Goal: Information Seeking & Learning: Learn about a topic

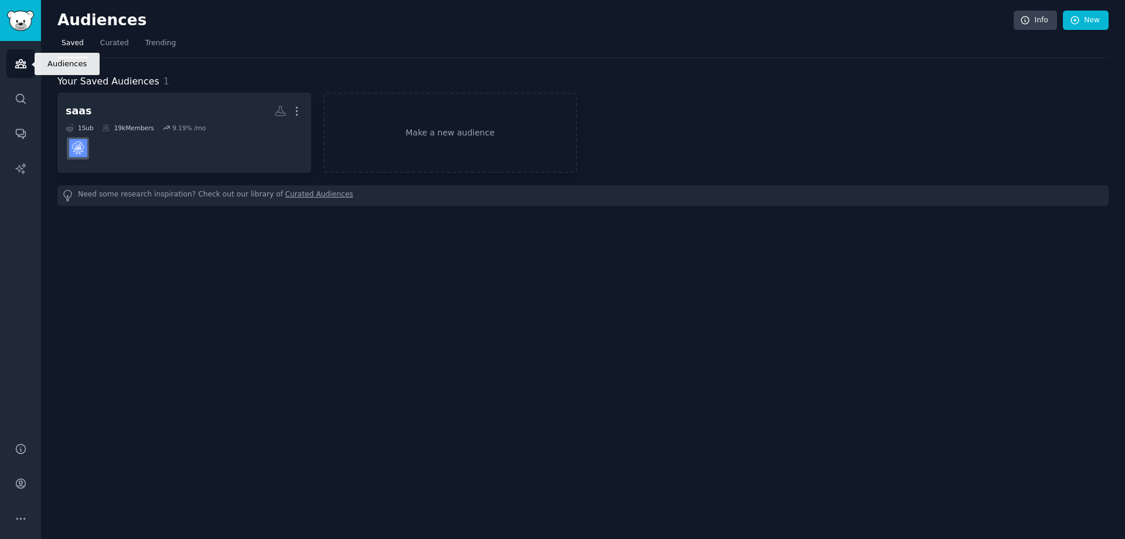
click at [19, 60] on icon "Sidebar" at bounding box center [20, 64] width 11 height 8
click at [14, 18] on img "Sidebar" at bounding box center [20, 21] width 27 height 21
click at [22, 108] on link "Search" at bounding box center [20, 98] width 29 height 29
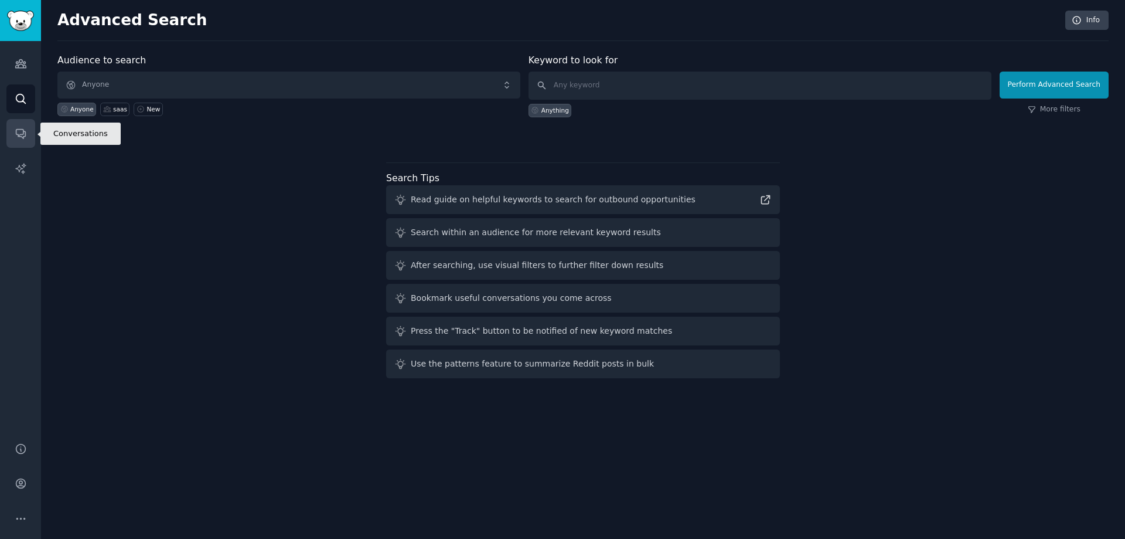
click at [25, 132] on icon "Sidebar" at bounding box center [20, 134] width 9 height 9
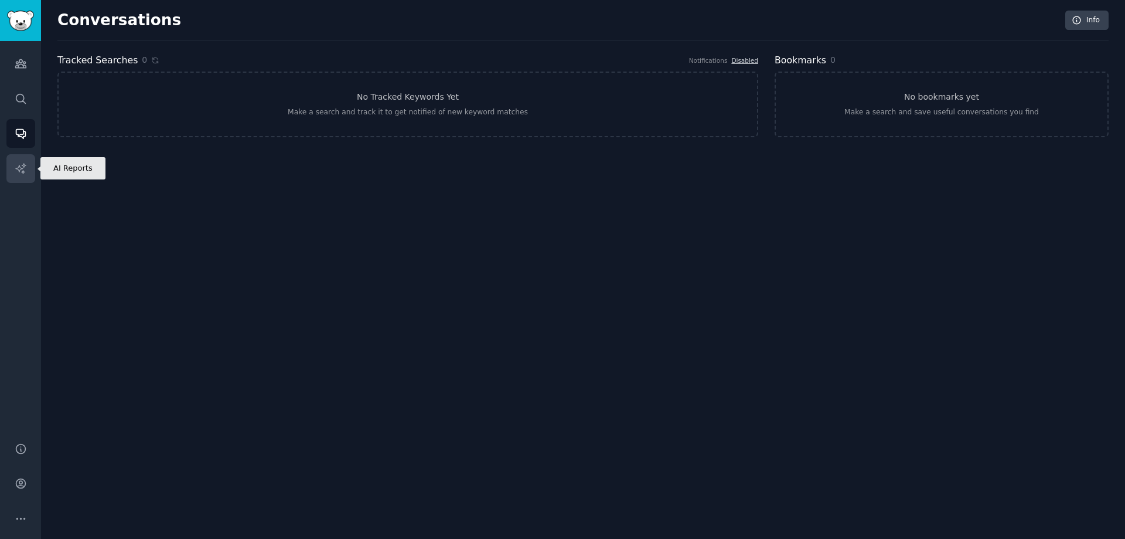
click at [15, 168] on icon "Sidebar" at bounding box center [20, 168] width 10 height 10
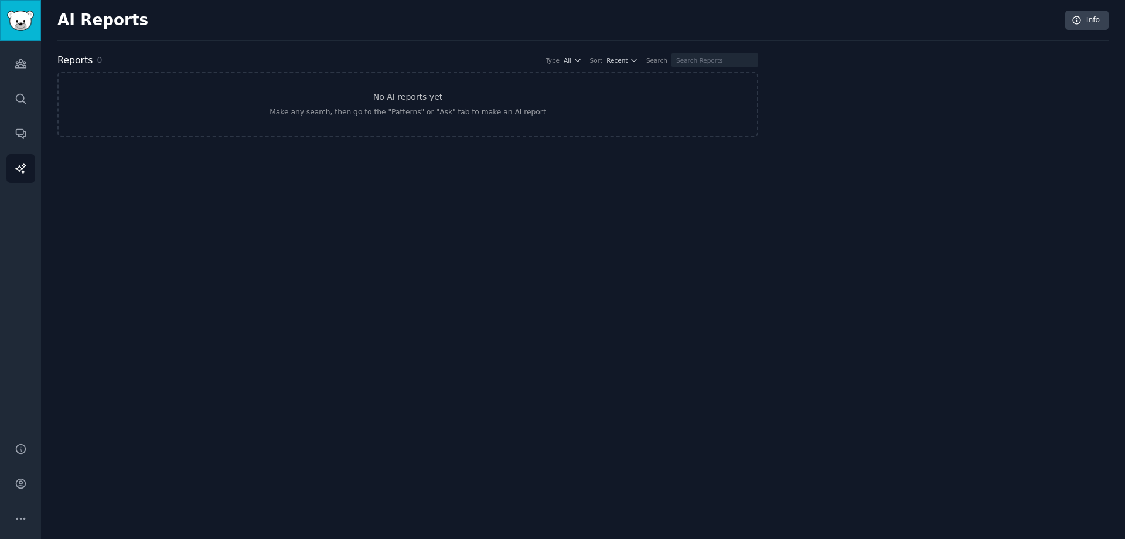
click at [17, 18] on img "Sidebar" at bounding box center [20, 21] width 27 height 21
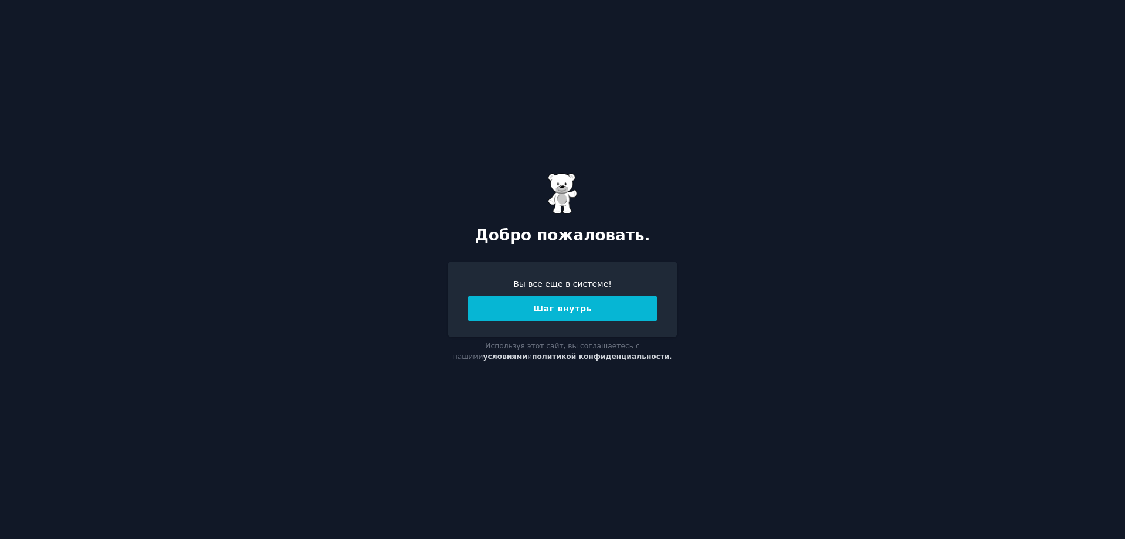
click at [562, 309] on font "Шаг внутрь" at bounding box center [562, 308] width 59 height 9
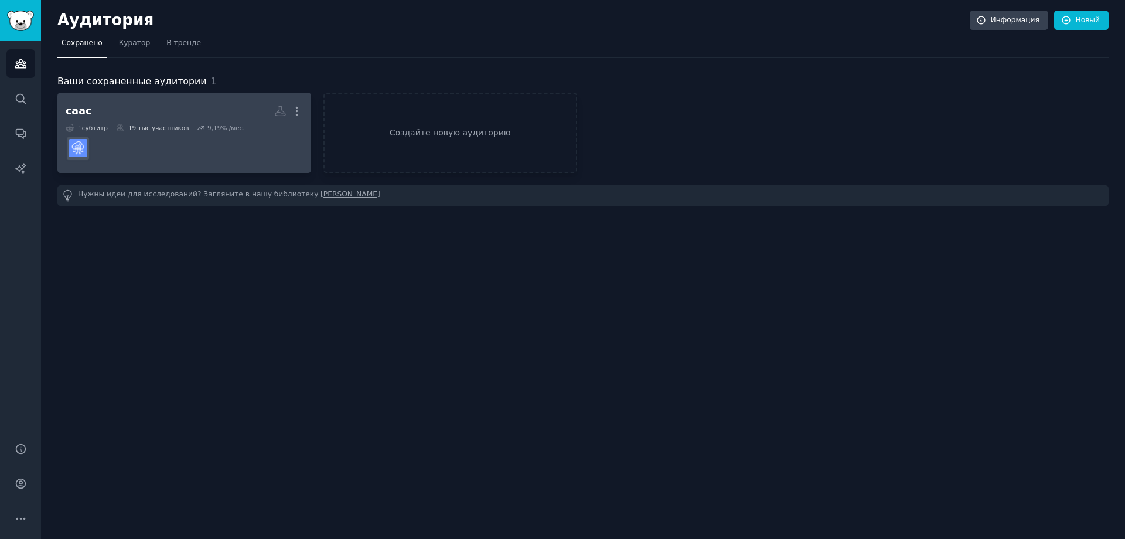
click at [140, 147] on dd at bounding box center [184, 148] width 237 height 33
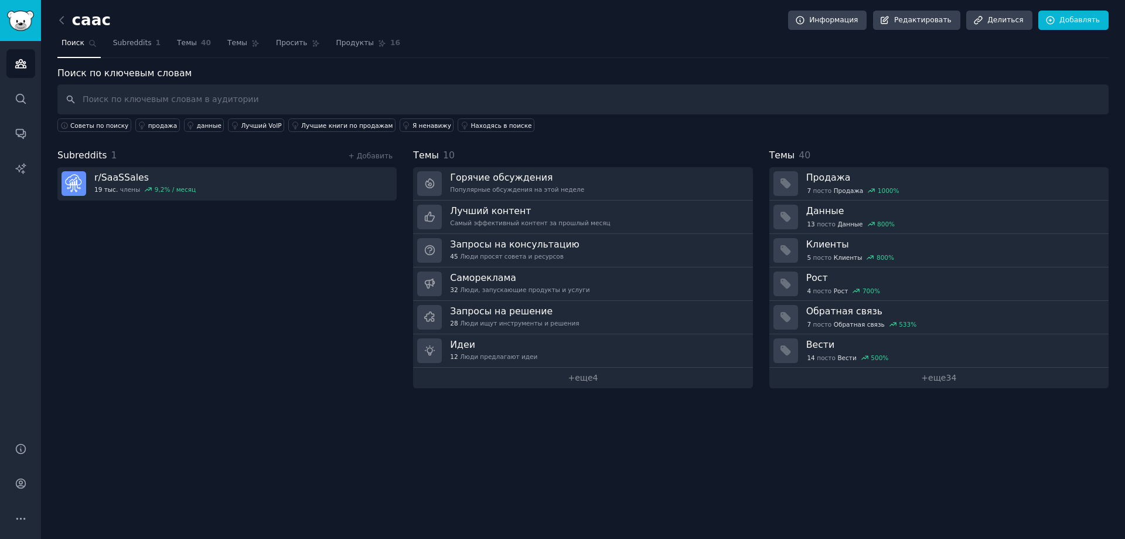
click at [72, 20] on font "саас" at bounding box center [91, 20] width 39 height 18
click at [65, 19] on icon at bounding box center [62, 20] width 12 height 12
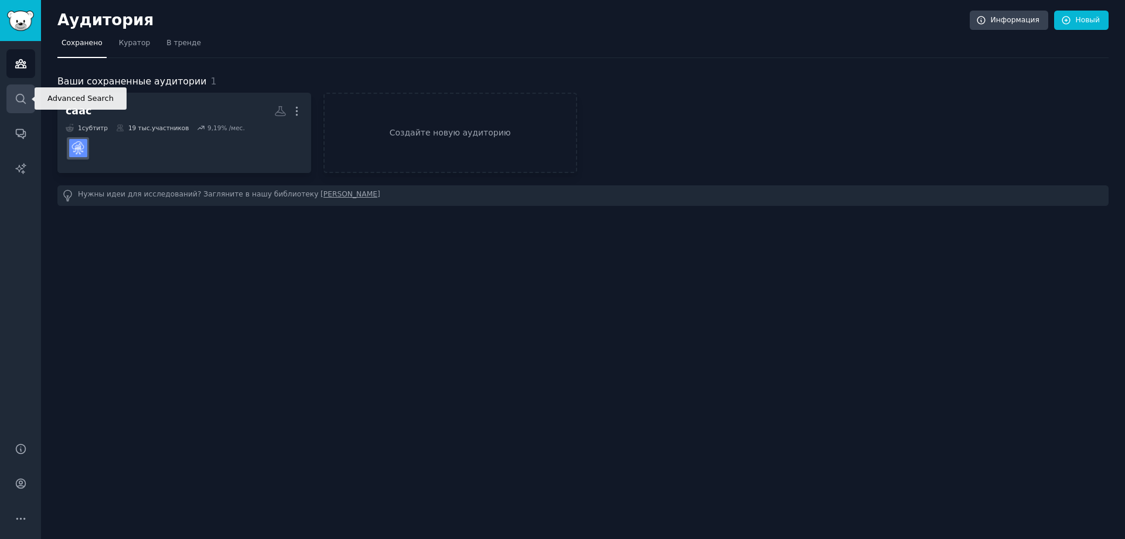
click at [27, 103] on link "Поиск" at bounding box center [20, 98] width 29 height 29
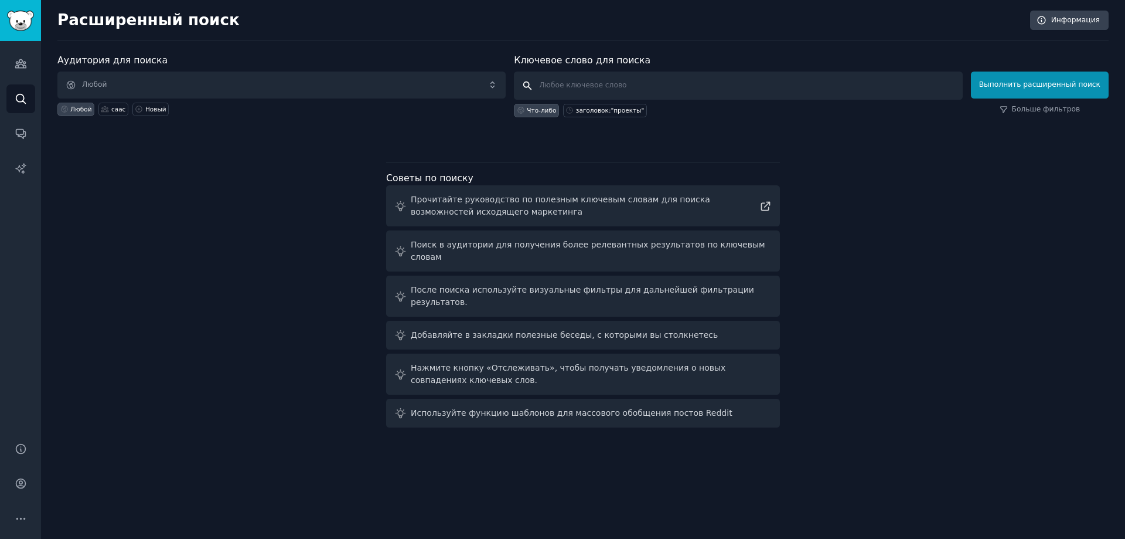
click at [574, 93] on input "text" at bounding box center [738, 86] width 448 height 28
type input "reddit"
click button "Выполнить расширенный поиск" at bounding box center [1040, 85] width 138 height 27
